Goal: Transaction & Acquisition: Obtain resource

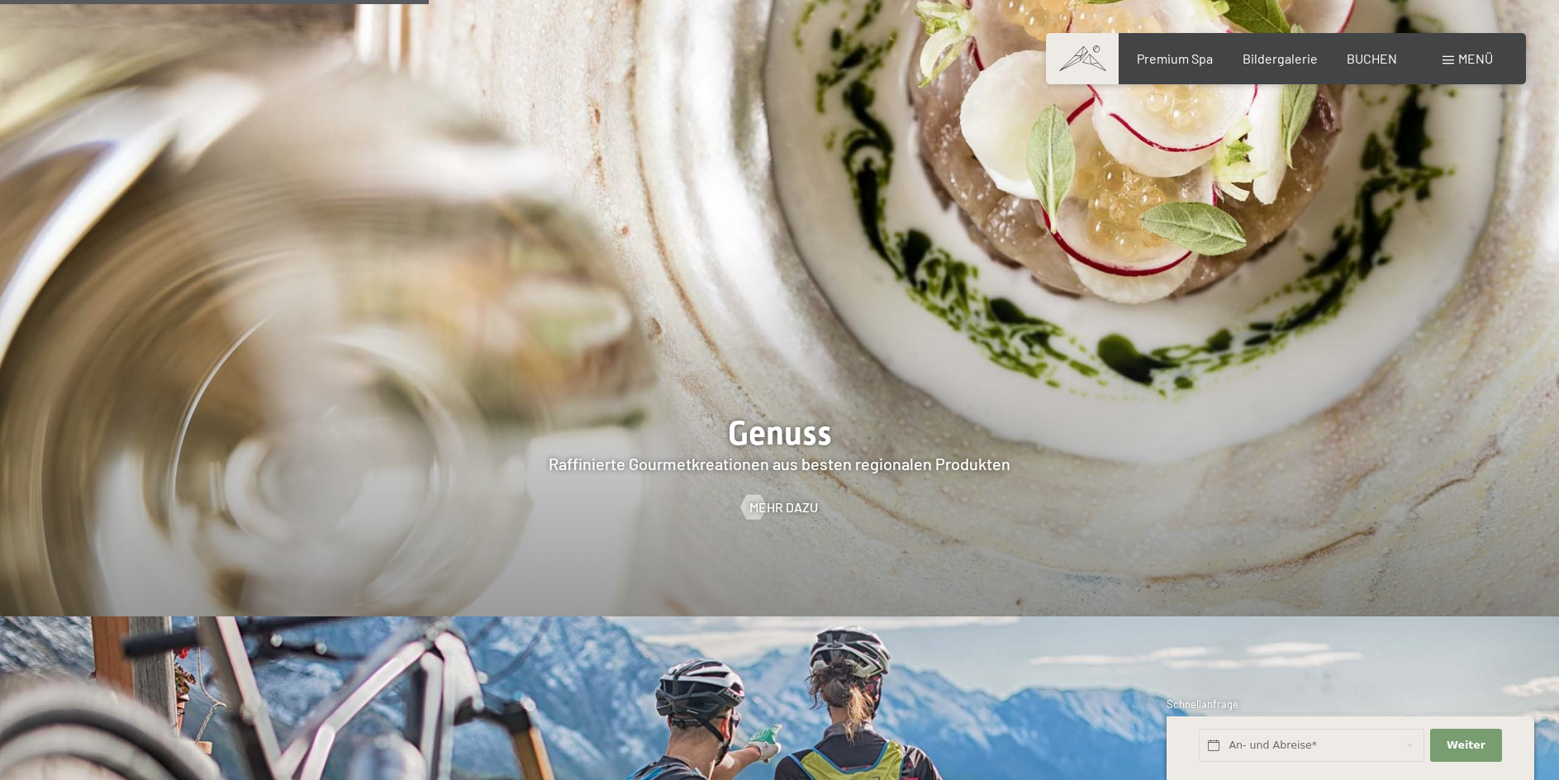
scroll to position [3305, 0]
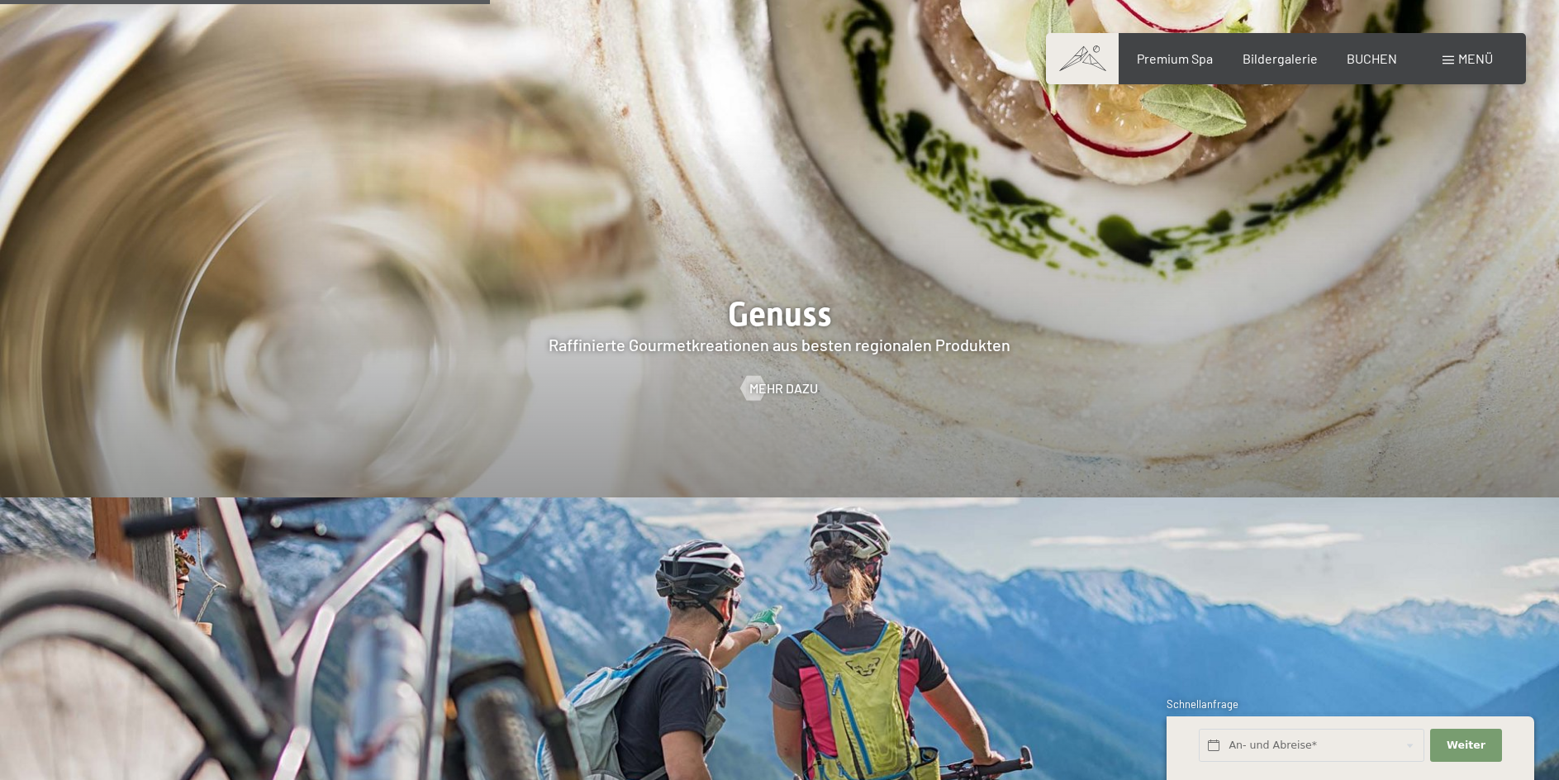
click at [1480, 58] on span "Menü" at bounding box center [1475, 58] width 35 height 16
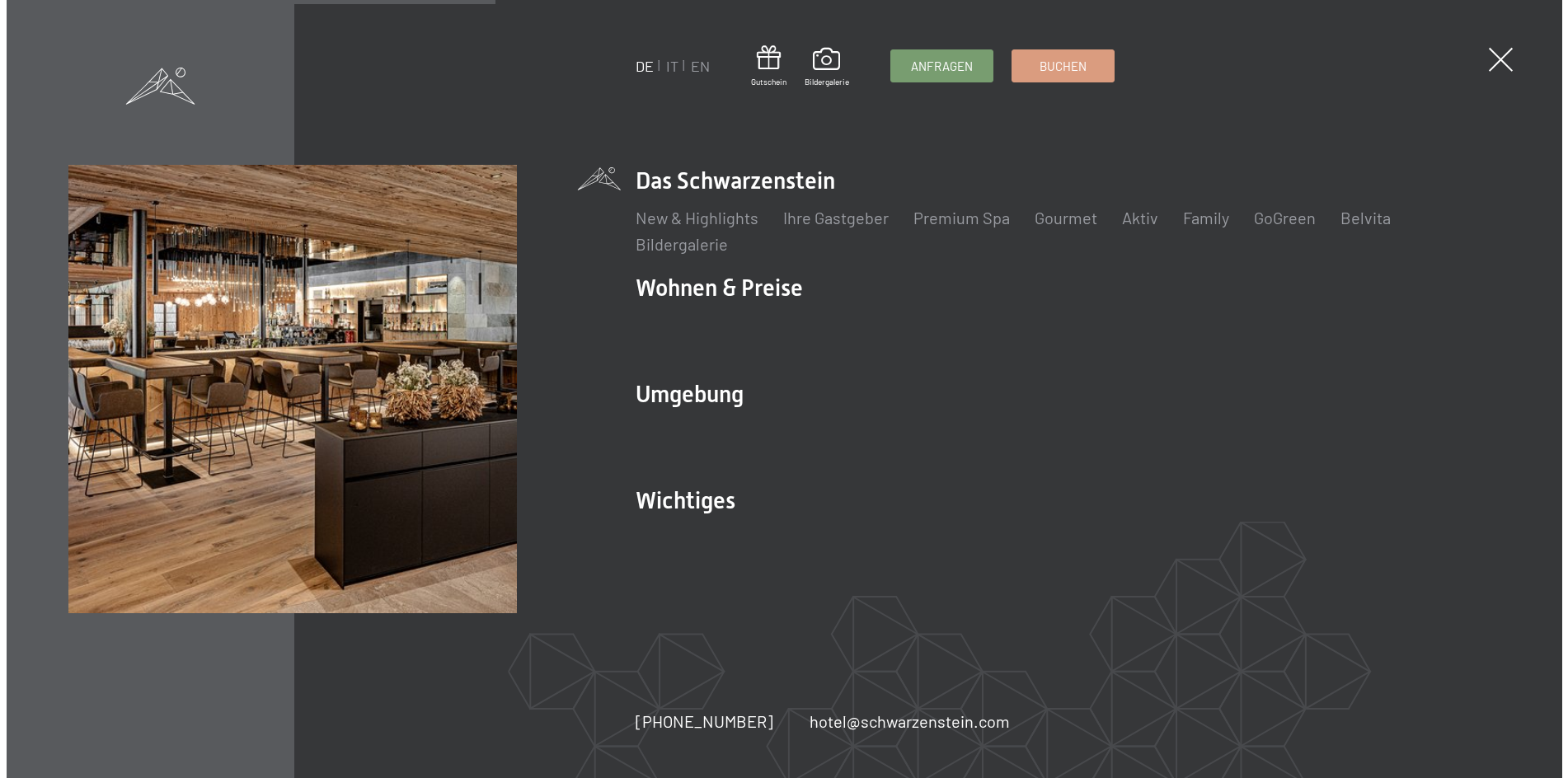
scroll to position [3307, 0]
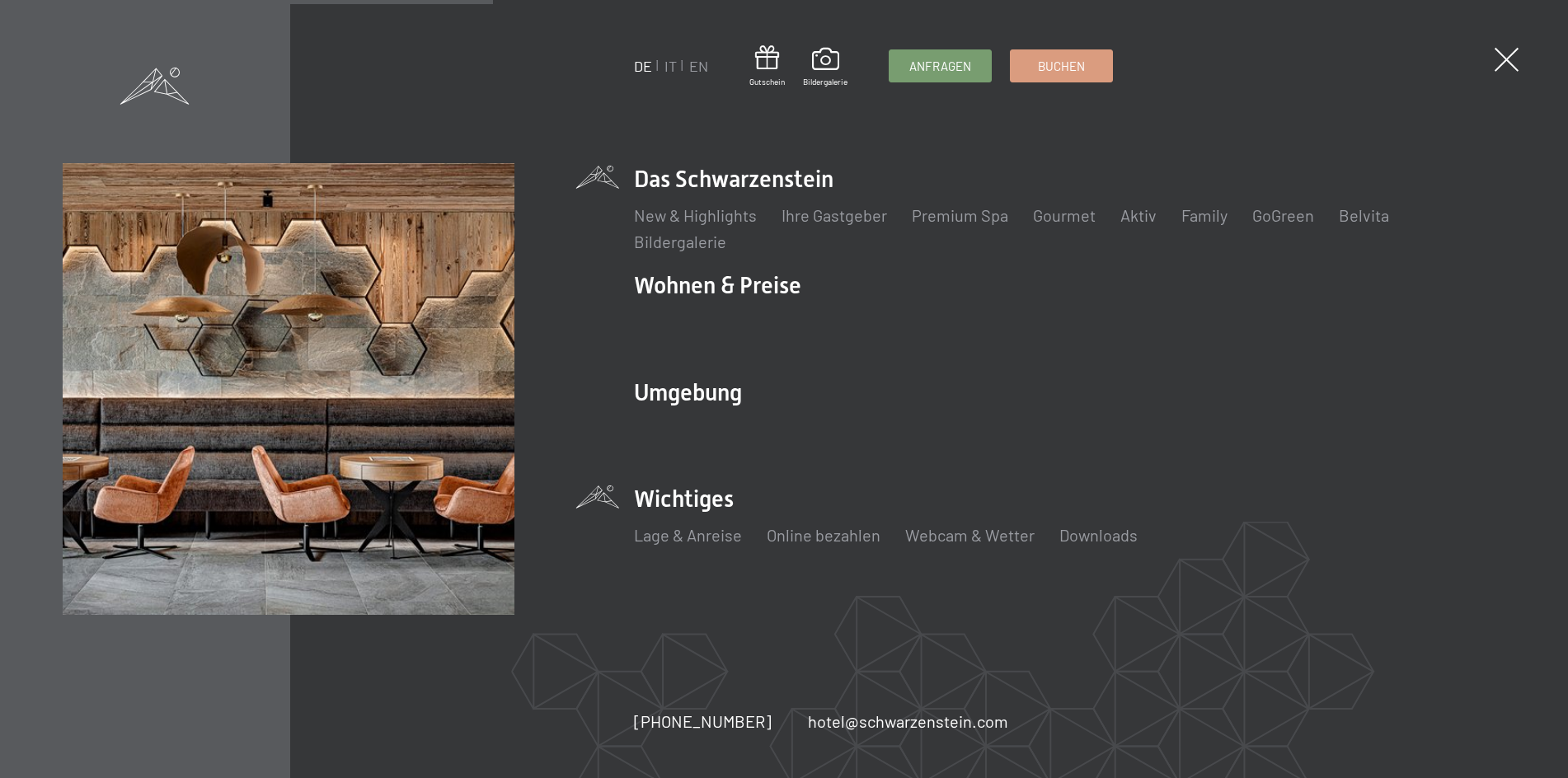
click at [689, 507] on li "Wichtiges Lage & Anreise Online bezahlen Webcam & Wetter Downloads" at bounding box center [1068, 524] width 871 height 82
click at [826, 539] on link "Online bezahlen" at bounding box center [823, 535] width 114 height 20
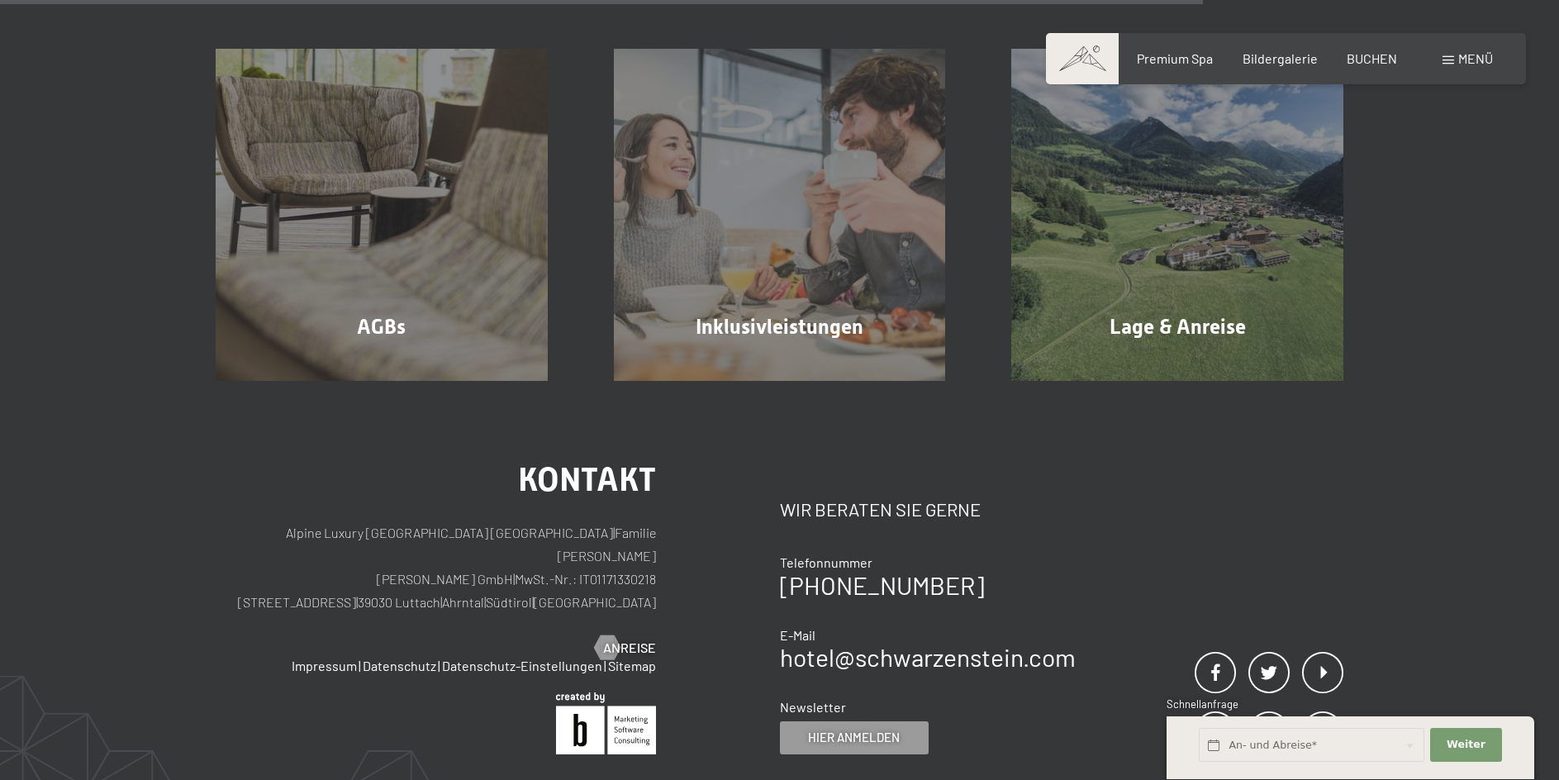
scroll to position [1248, 0]
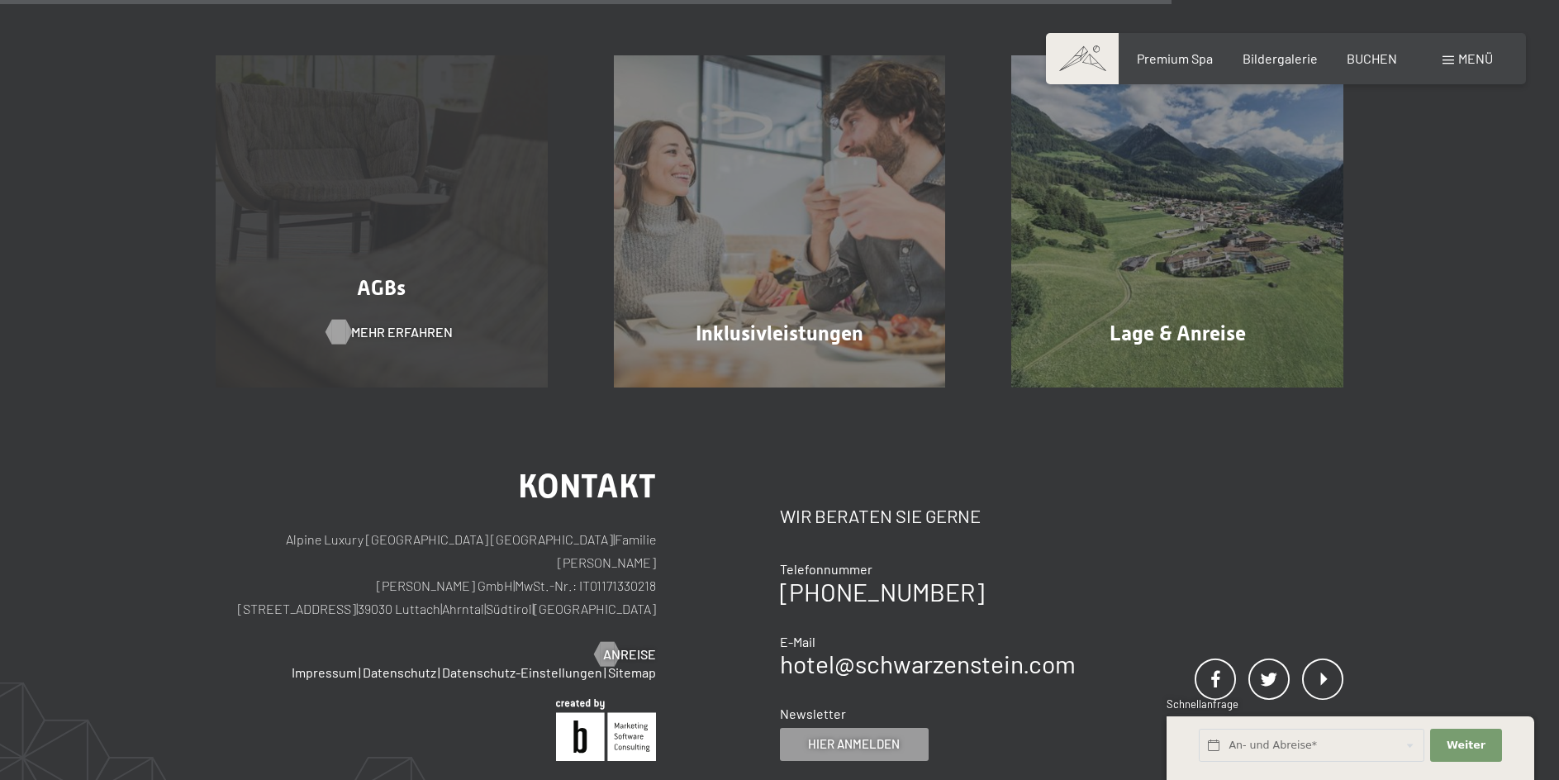
click at [404, 341] on span "Mehr erfahren" at bounding box center [402, 332] width 102 height 18
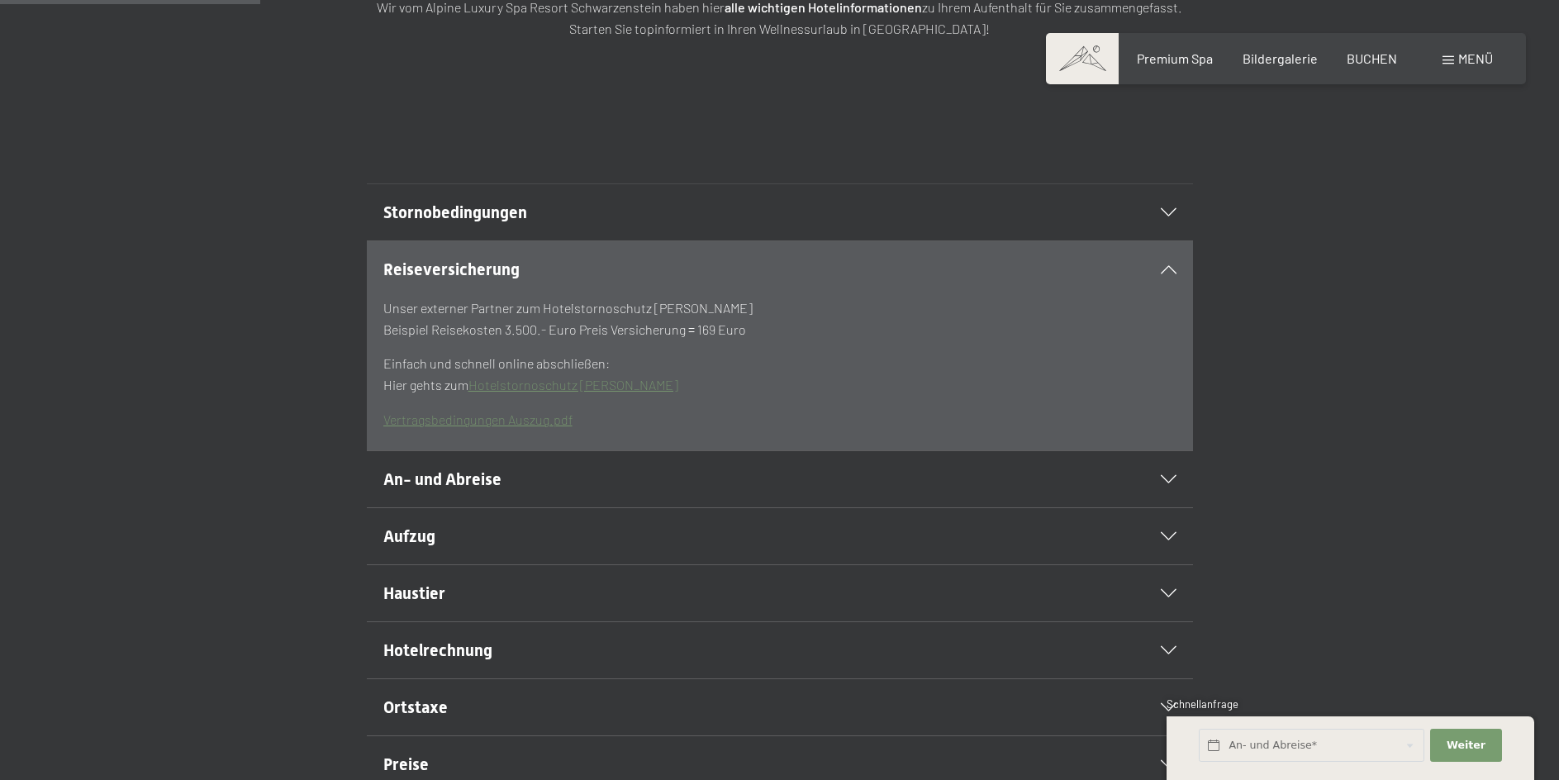
scroll to position [331, 0]
click at [513, 430] on link "Vertragsbedingungen Auszug.pdf" at bounding box center [477, 422] width 189 height 16
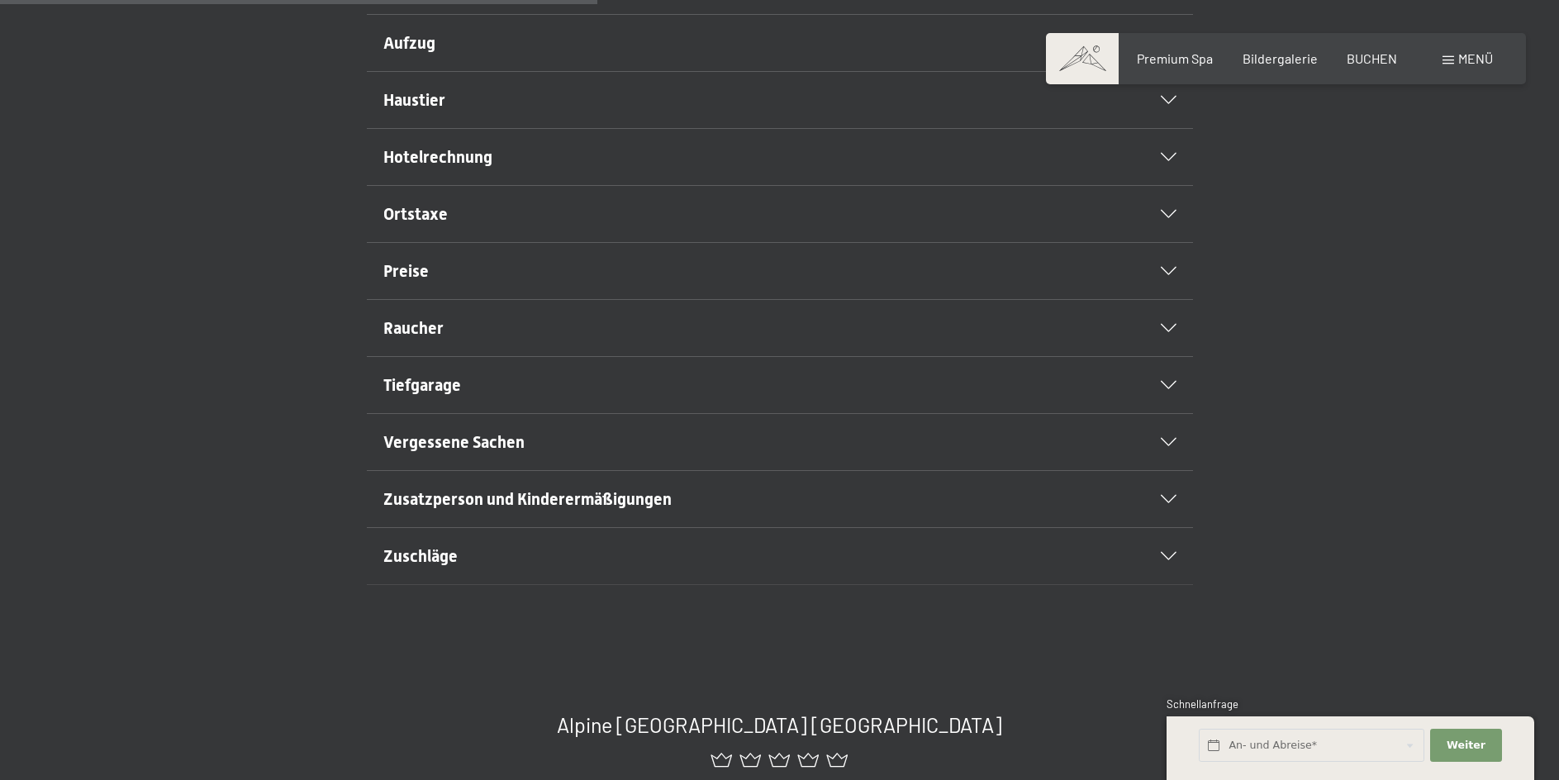
scroll to position [744, 0]
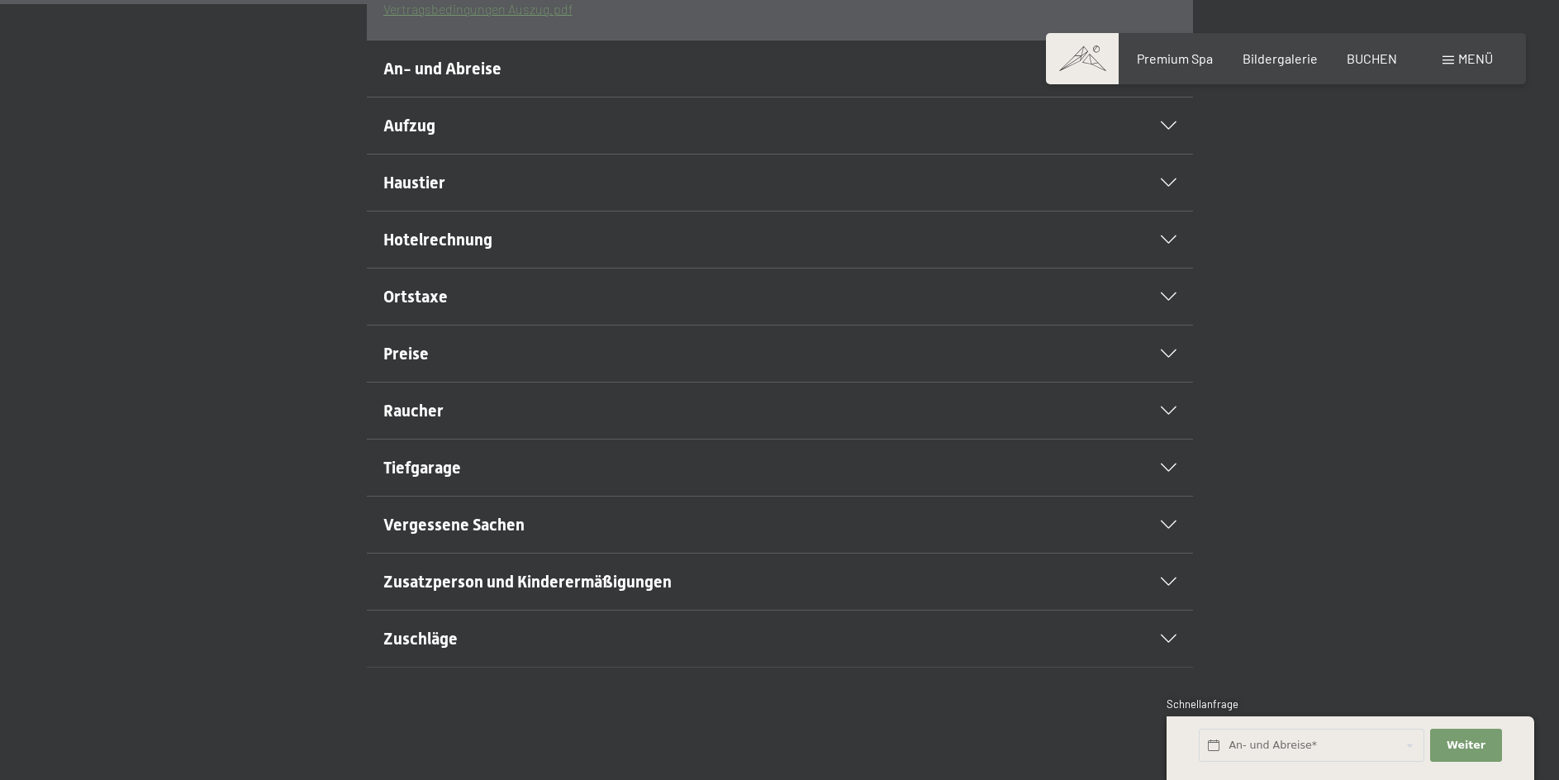
click at [1168, 244] on icon at bounding box center [1169, 240] width 16 height 8
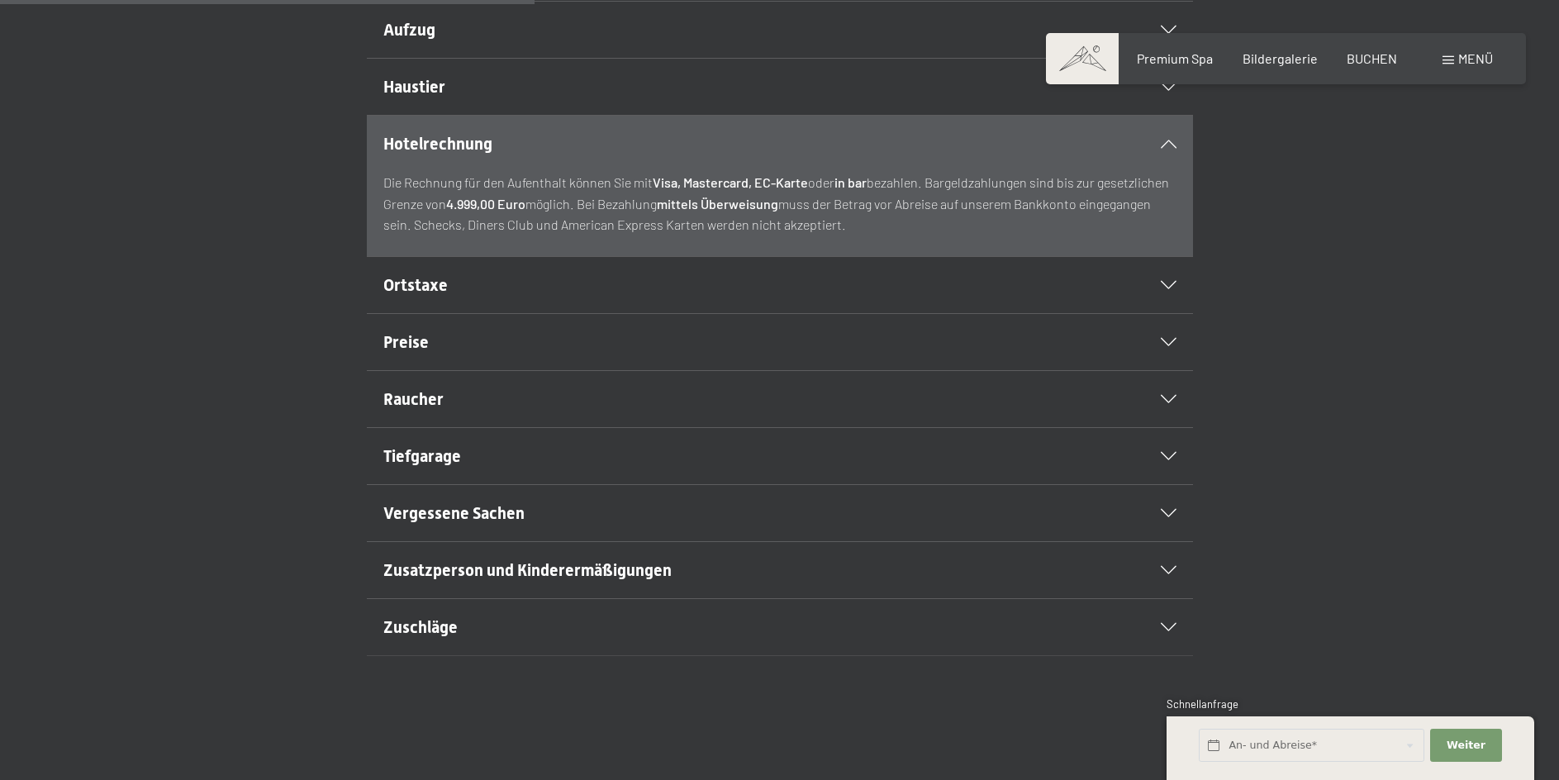
scroll to position [661, 0]
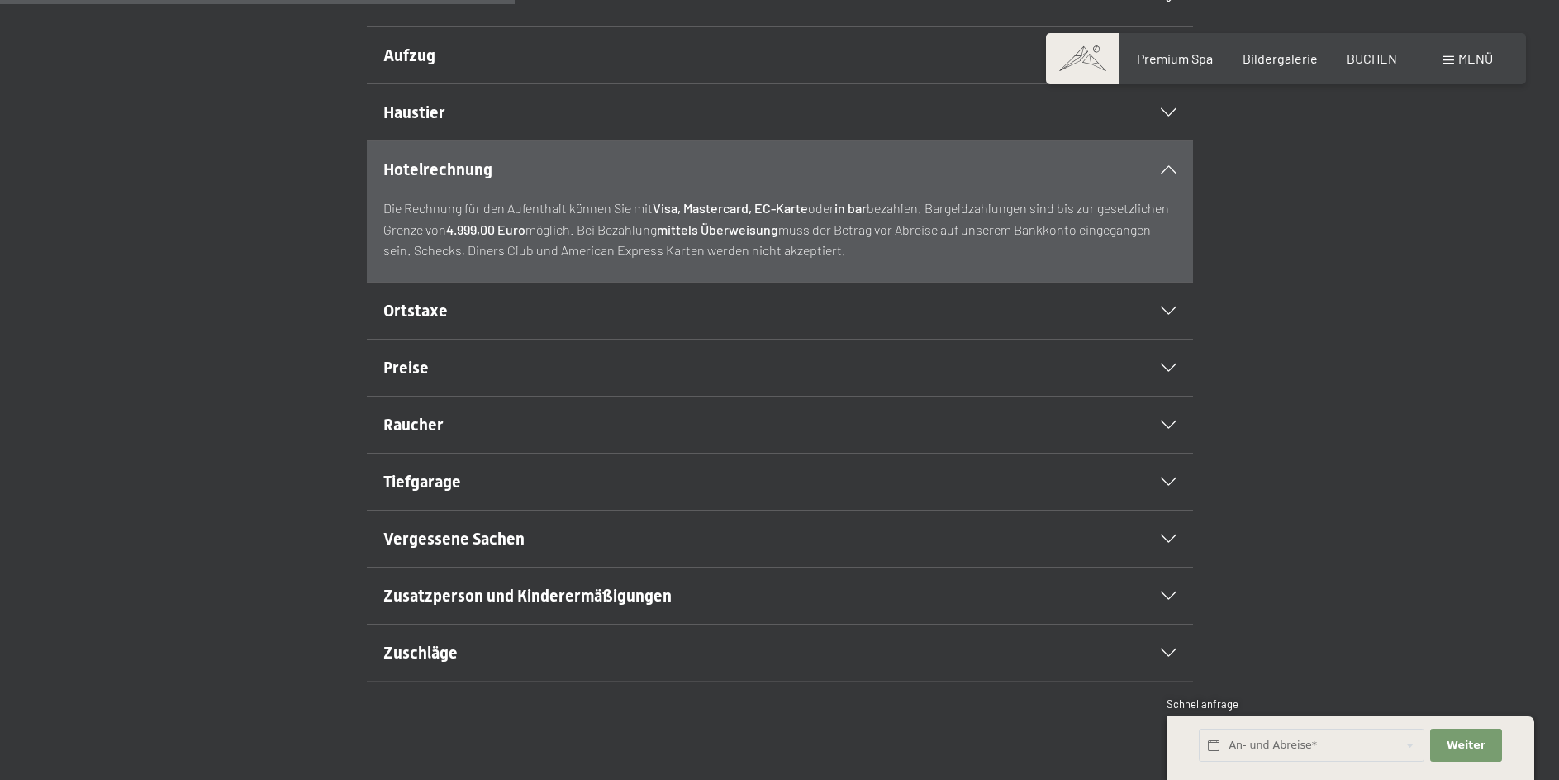
click at [1168, 315] on icon at bounding box center [1169, 311] width 16 height 8
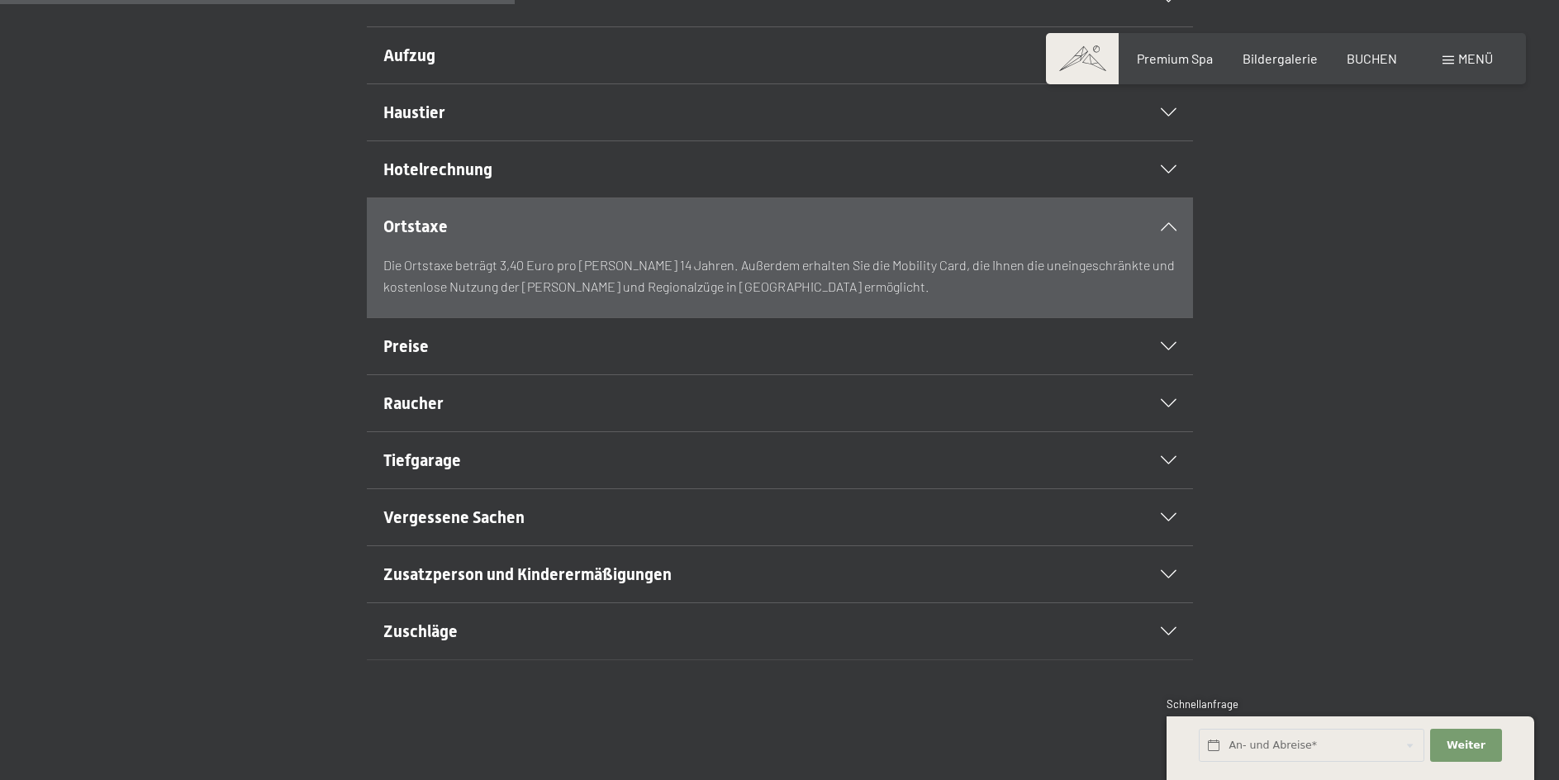
click at [1173, 350] on icon at bounding box center [1169, 346] width 16 height 8
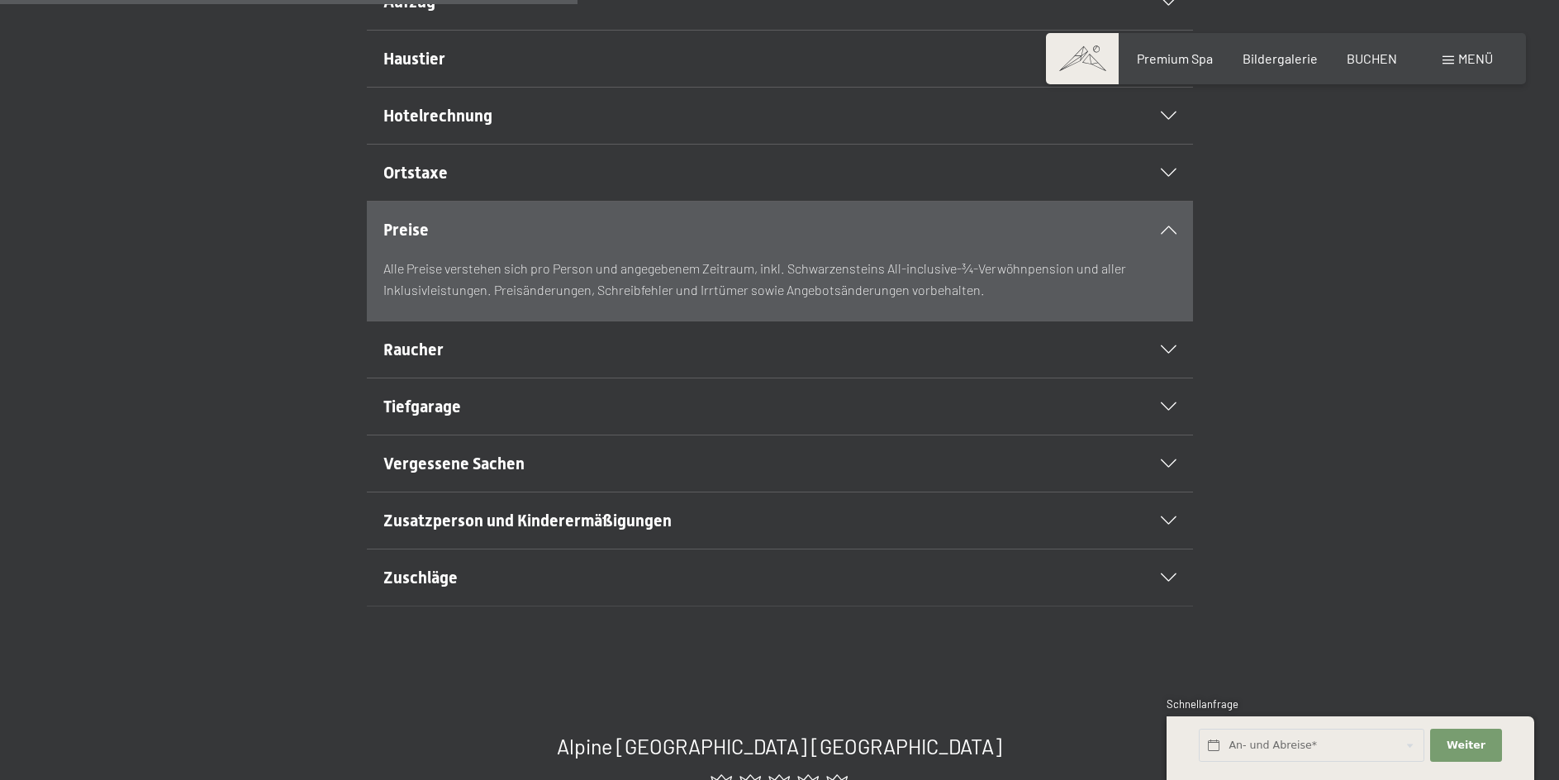
scroll to position [744, 0]
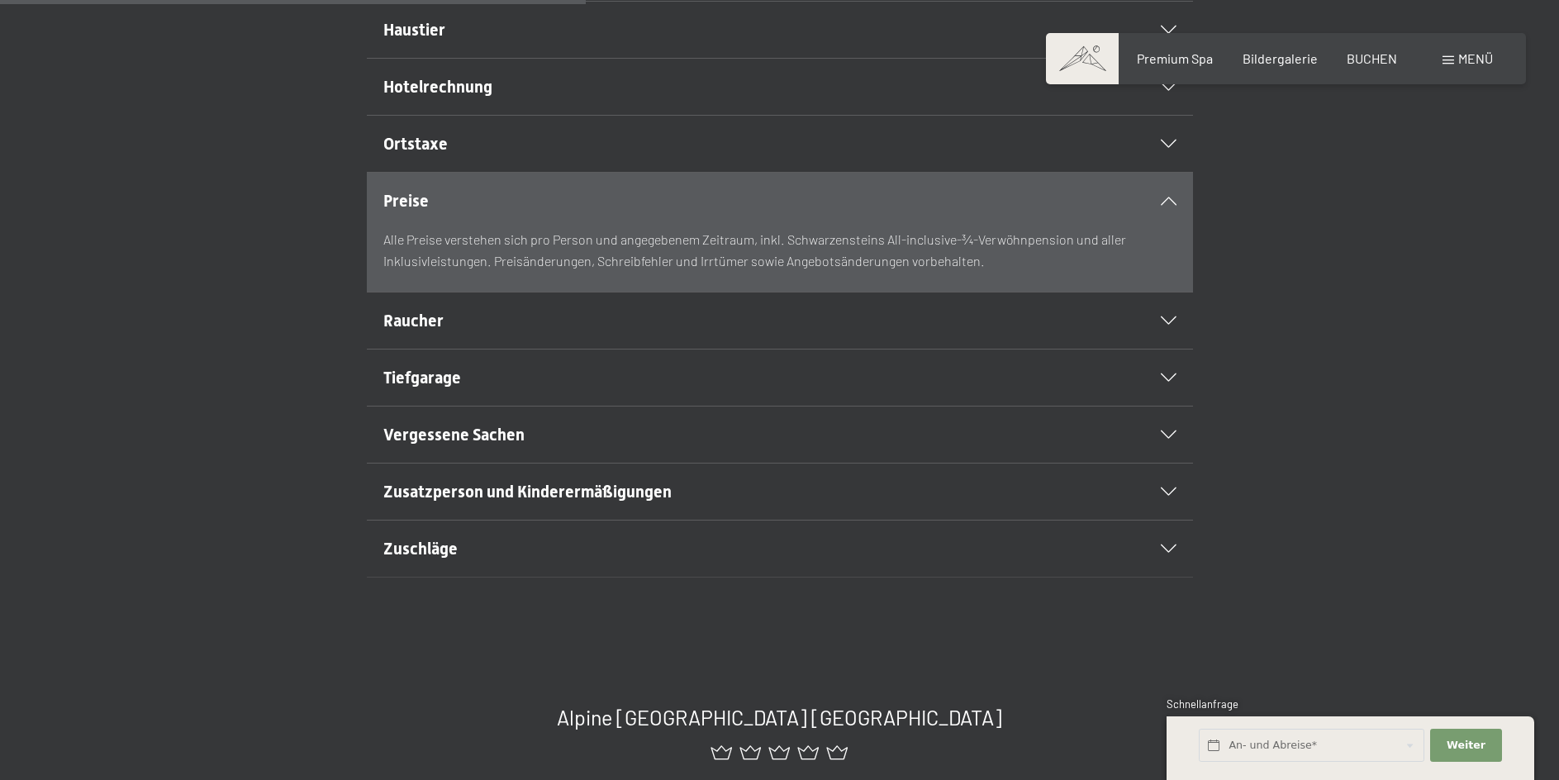
click at [1173, 553] on icon at bounding box center [1169, 549] width 16 height 8
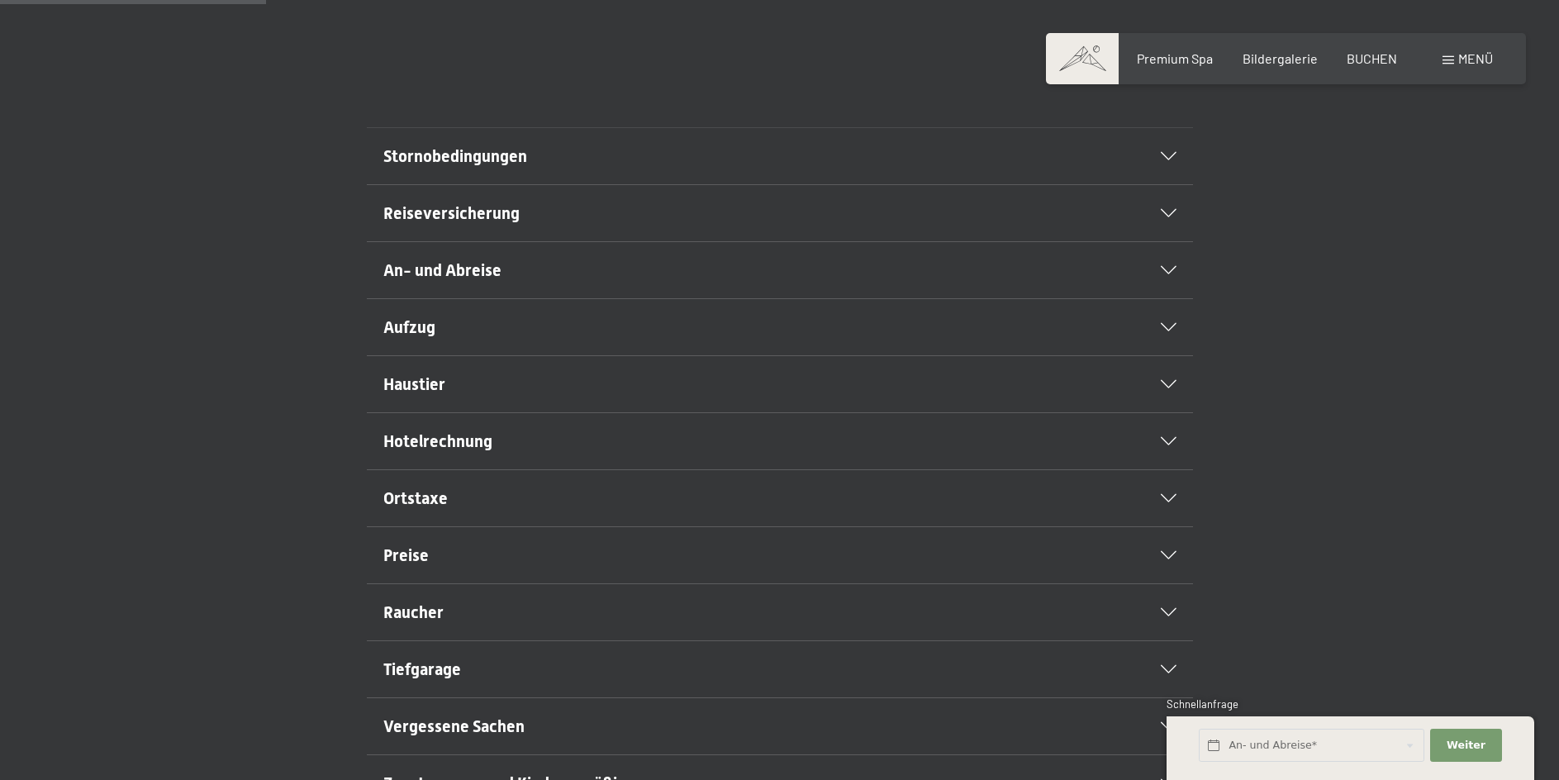
scroll to position [331, 0]
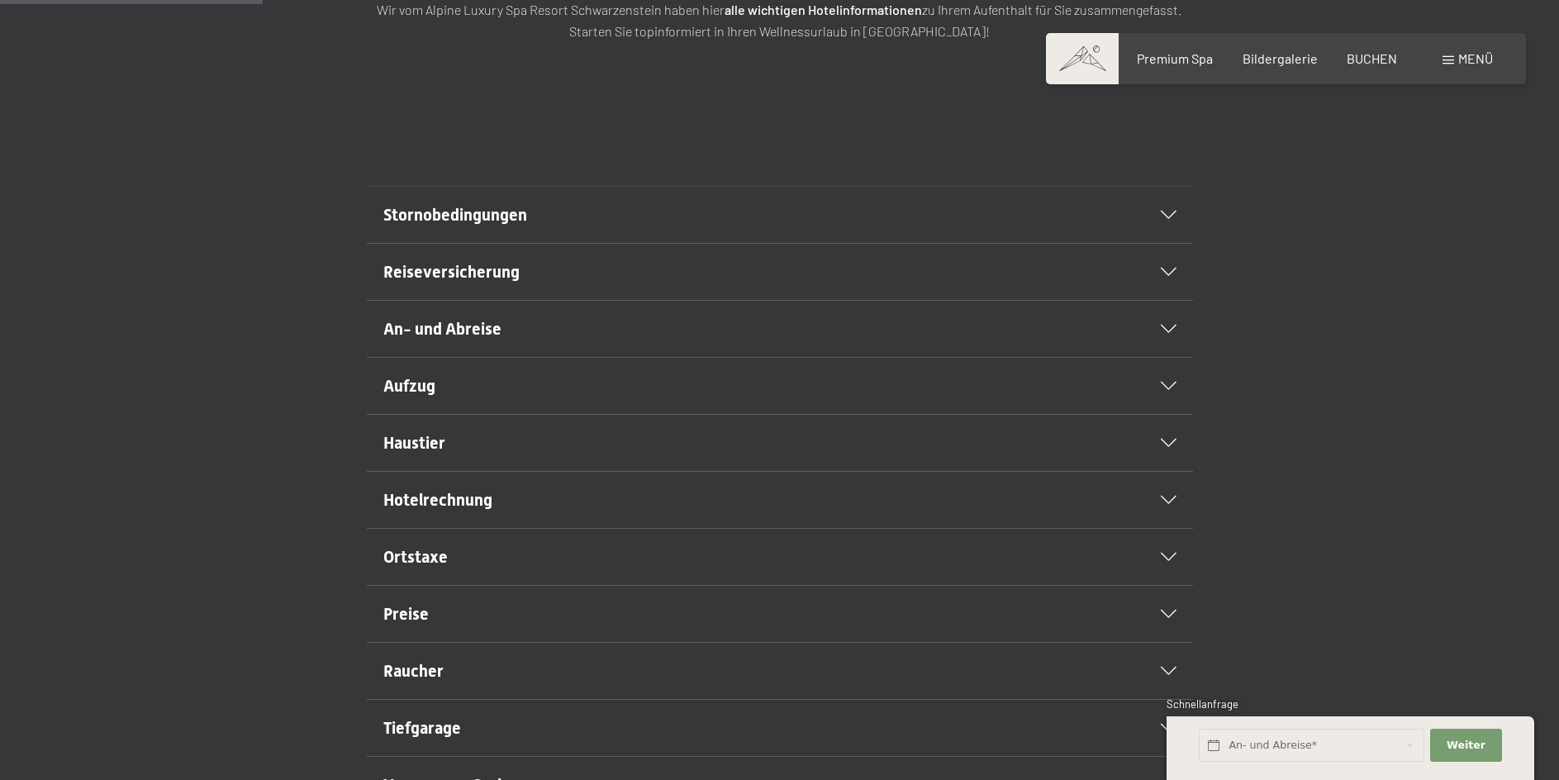
click at [1161, 219] on icon at bounding box center [1169, 215] width 16 height 8
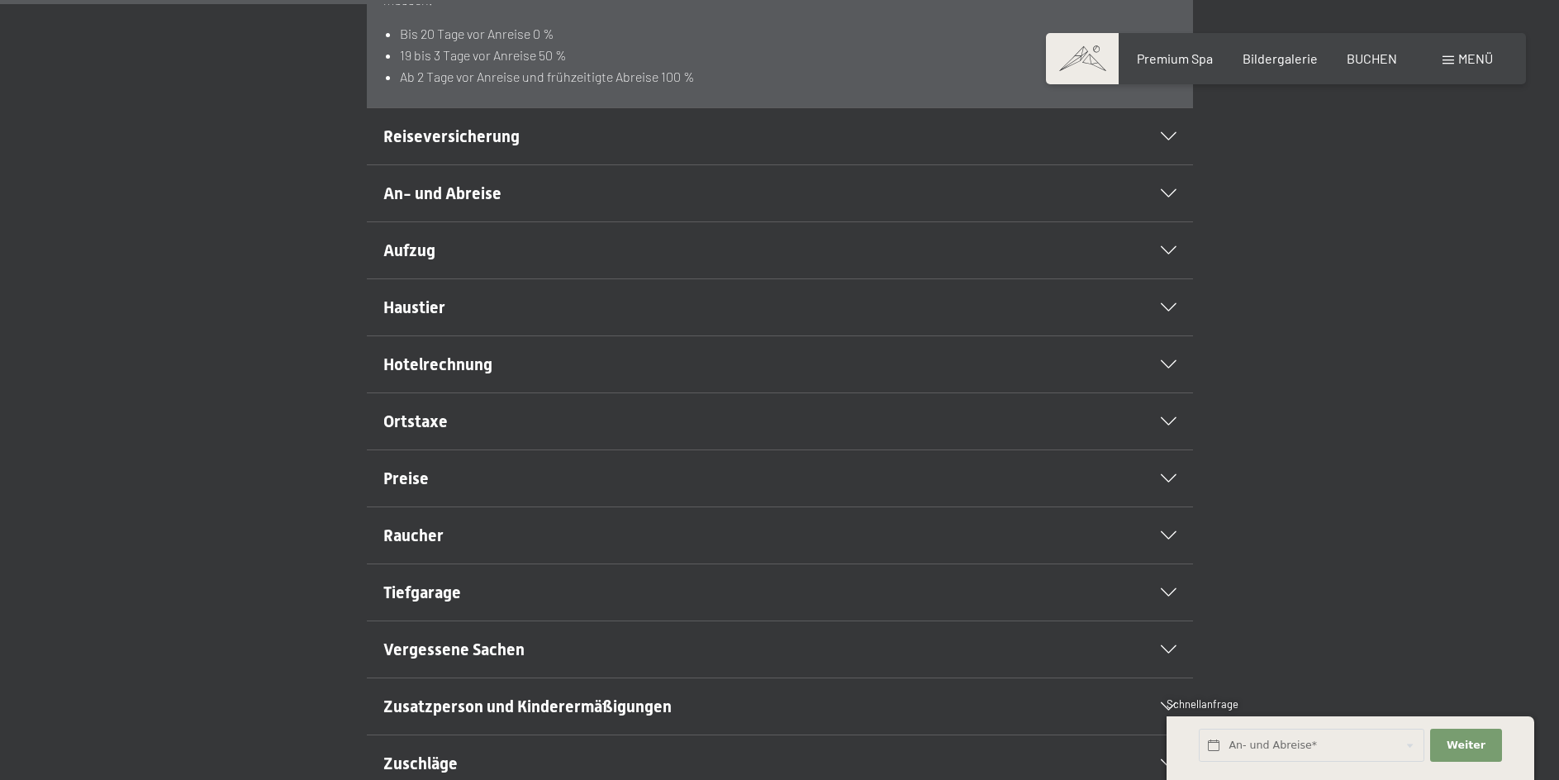
scroll to position [578, 0]
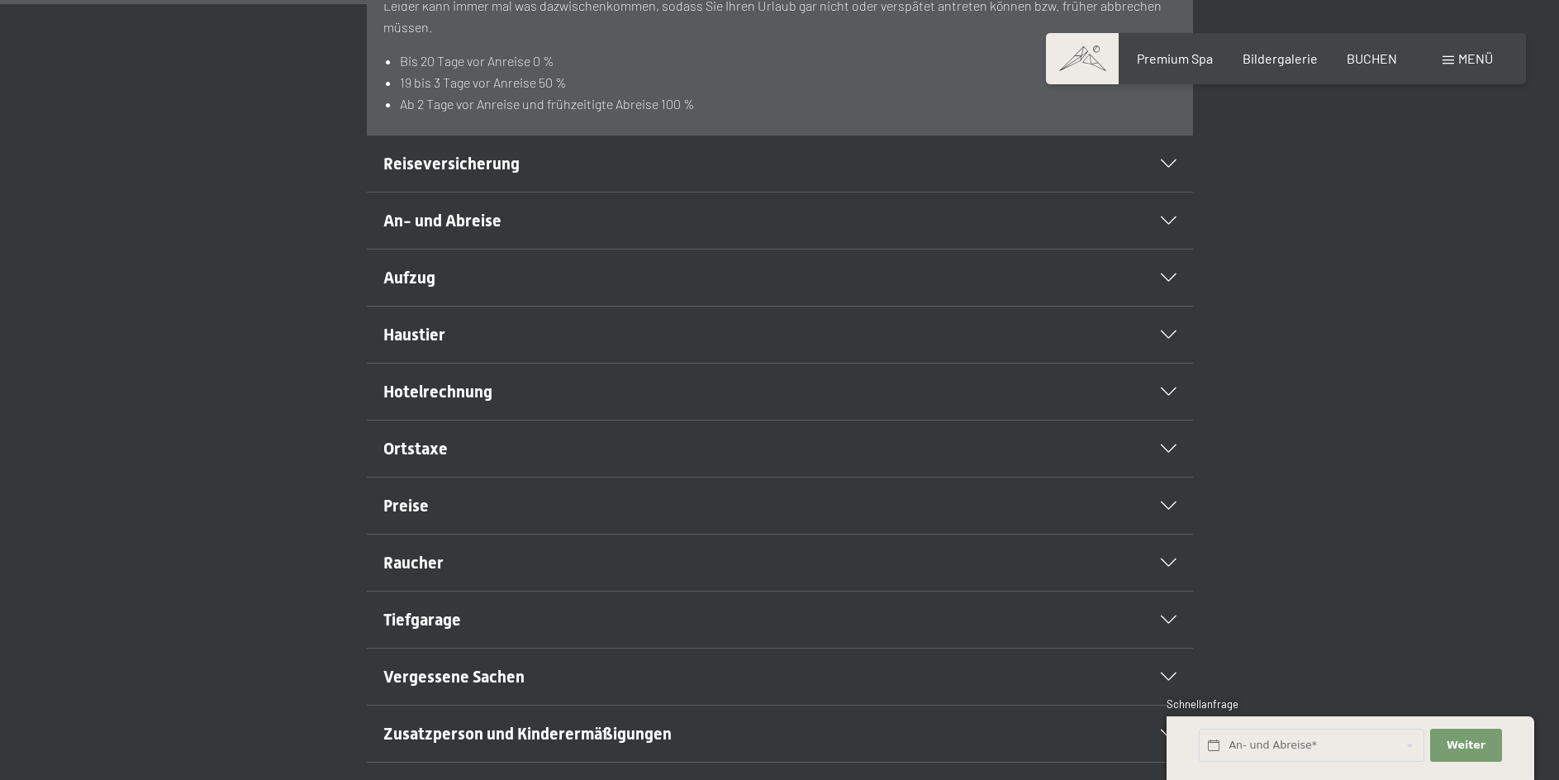
click at [1173, 168] on icon at bounding box center [1169, 163] width 16 height 8
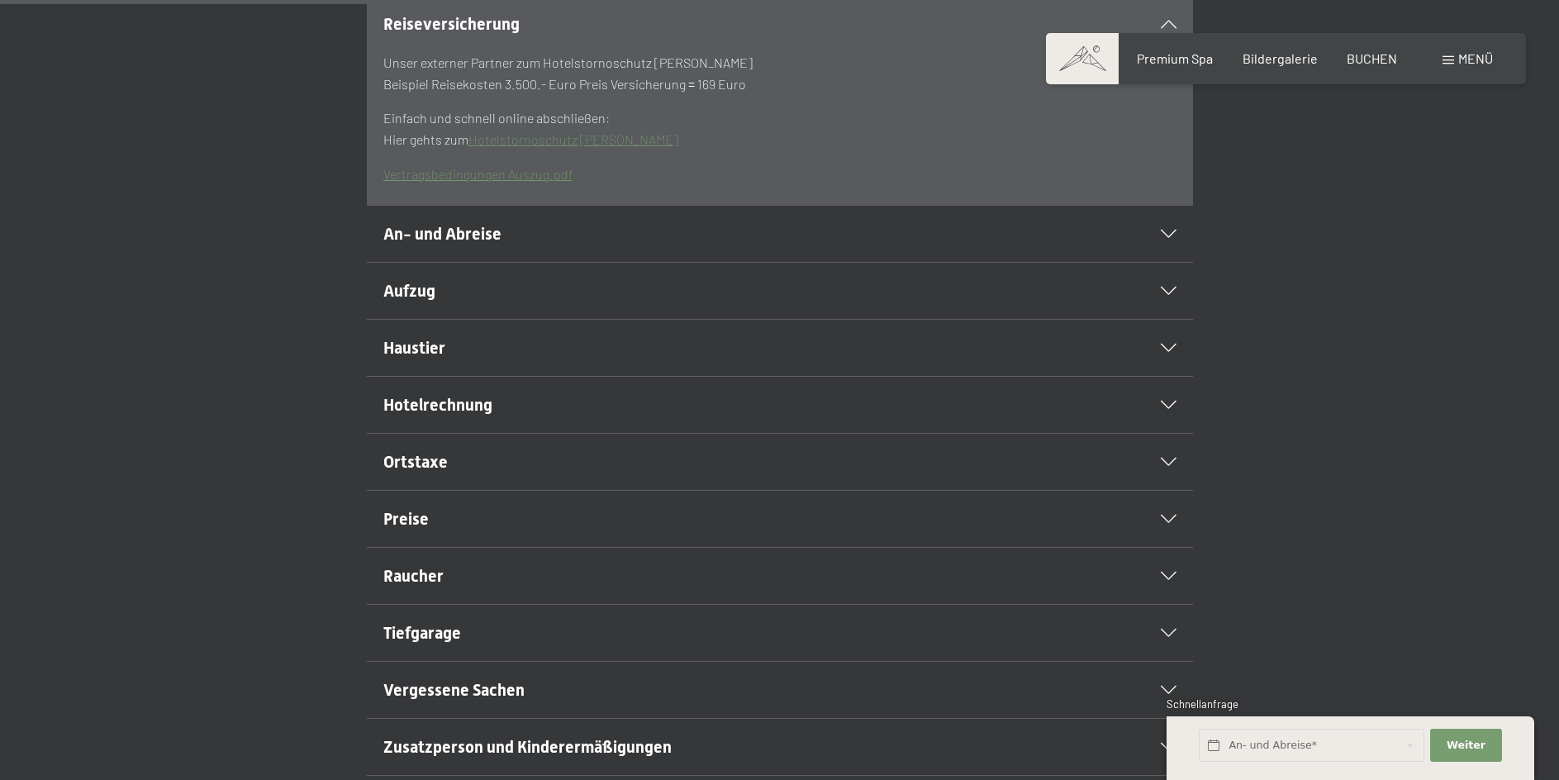
click at [579, 147] on link "Hotelstornoschutz Hanse Merkur" at bounding box center [574, 139] width 210 height 16
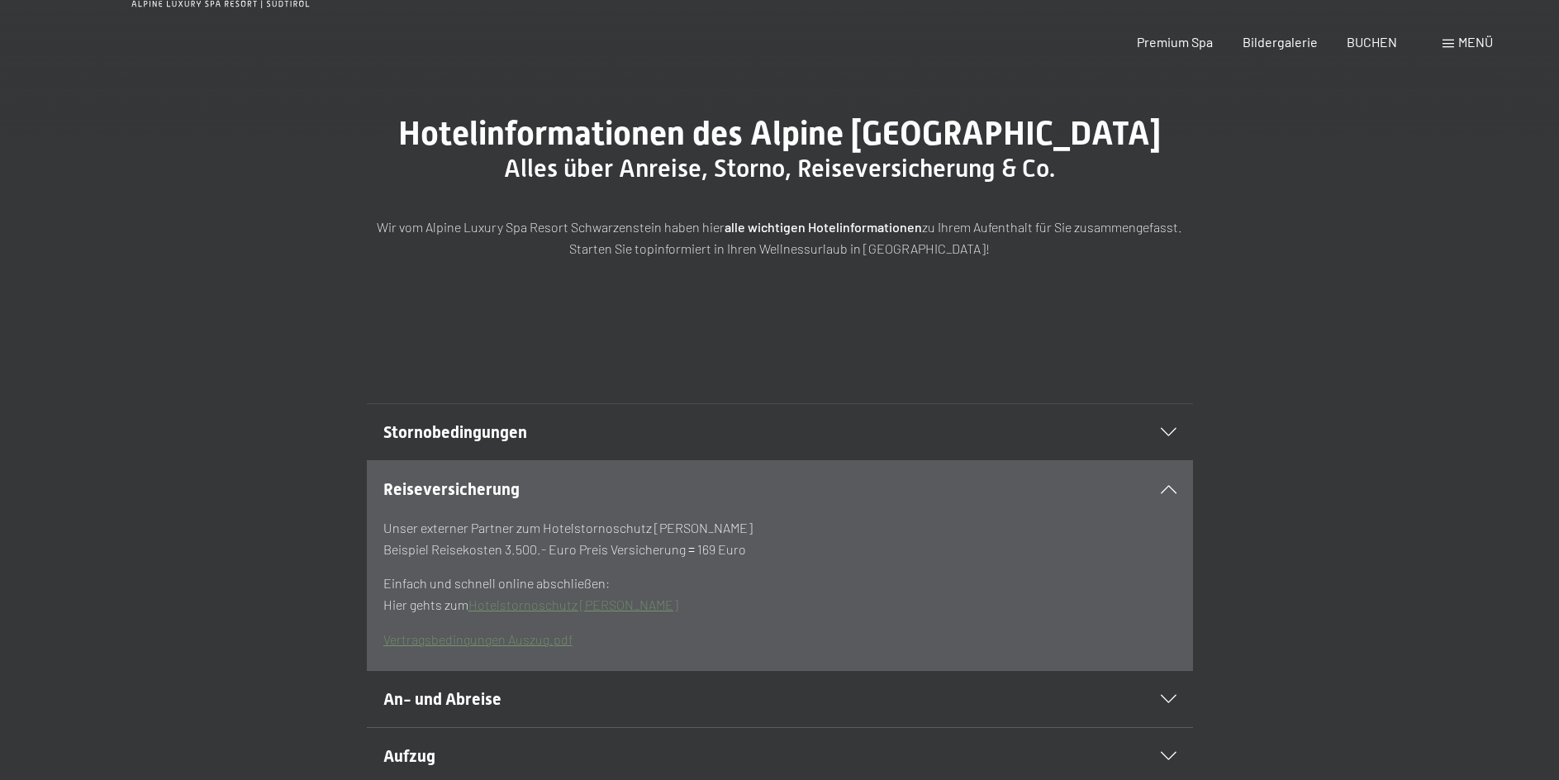
scroll to position [0, 0]
